Goal: Task Accomplishment & Management: Use online tool/utility

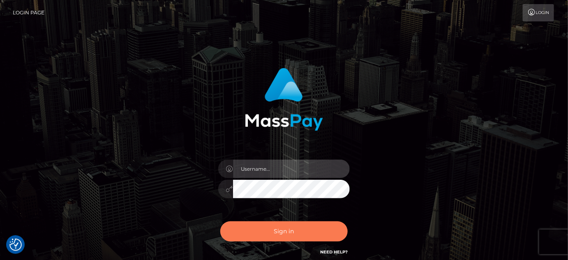
type input "Maria.spree"
click at [280, 223] on button "Sign in" at bounding box center [283, 231] width 127 height 20
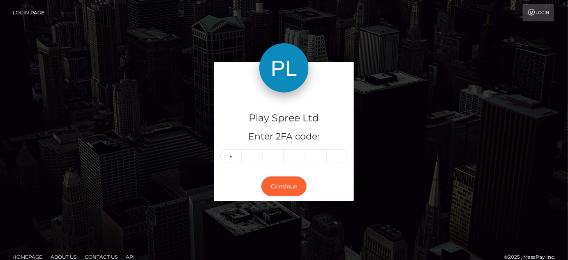
type input "8"
type input "5"
type input "4"
type input "0"
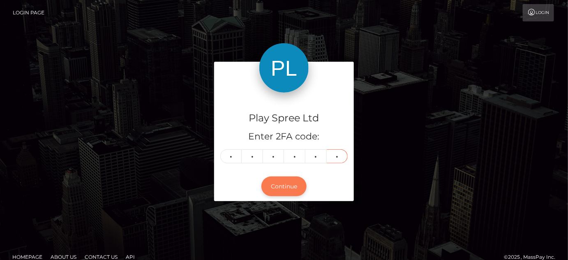
type input "4"
click at [303, 185] on button "Continue" at bounding box center [283, 186] width 45 height 20
click at [288, 183] on button "Continue" at bounding box center [283, 186] width 45 height 20
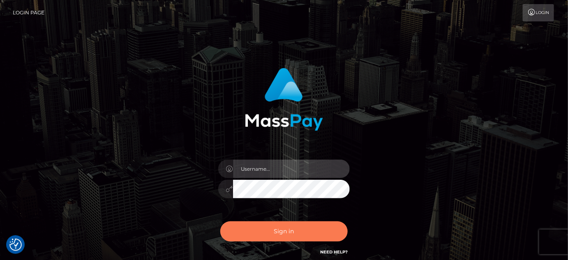
type input "[PERSON_NAME].spree"
click at [272, 230] on button "Sign in" at bounding box center [283, 231] width 127 height 20
